Goal: Navigation & Orientation: Go to known website

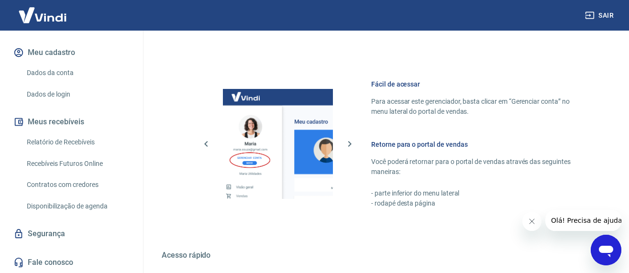
scroll to position [610, 0]
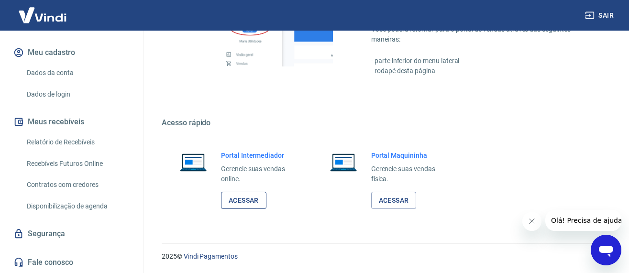
click at [230, 204] on link "Acessar" at bounding box center [243, 201] width 45 height 18
